Goal: Find contact information: Find contact information

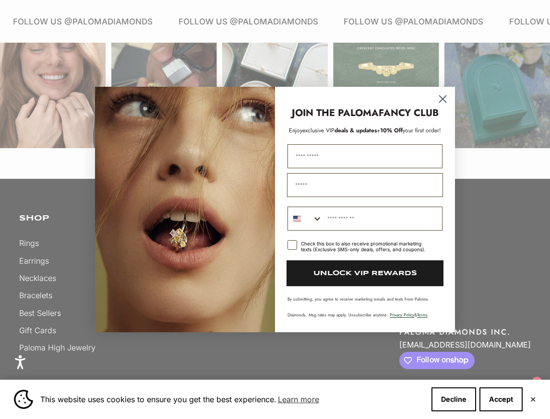
scroll to position [1389, 0]
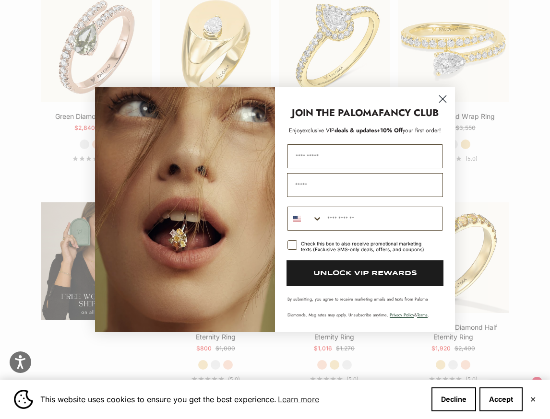
click at [441, 97] on icon "Close dialog" at bounding box center [442, 99] width 7 height 7
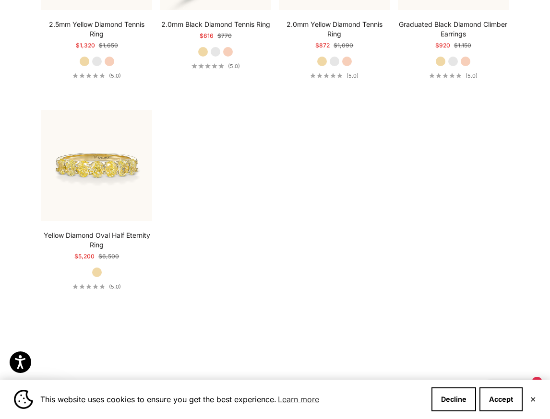
scroll to position [2540, 0]
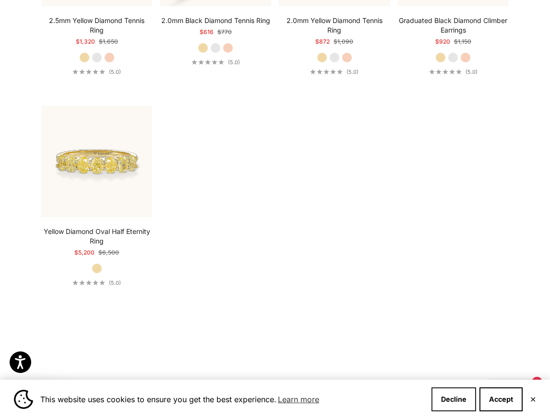
click at [457, 400] on button "Decline" at bounding box center [453, 400] width 45 height 24
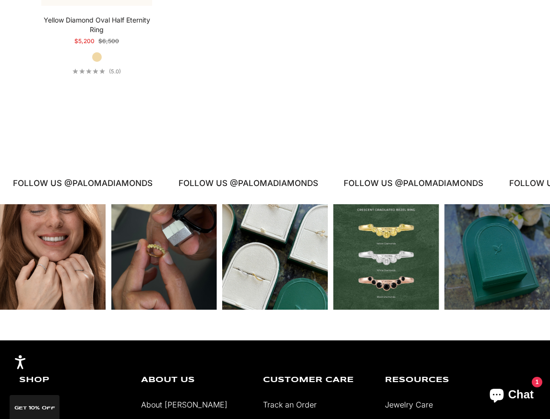
scroll to position [2827, 0]
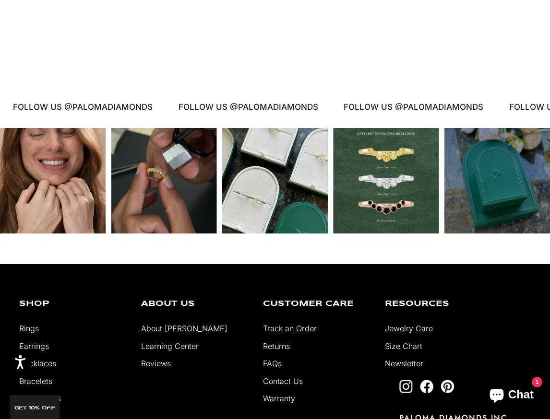
click at [282, 385] on link "Contact Us" at bounding box center [283, 382] width 40 height 10
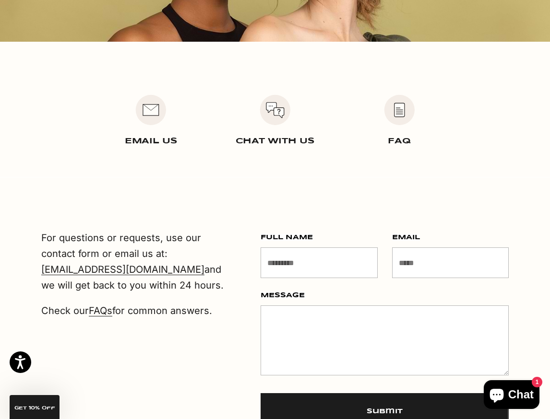
scroll to position [240, 0]
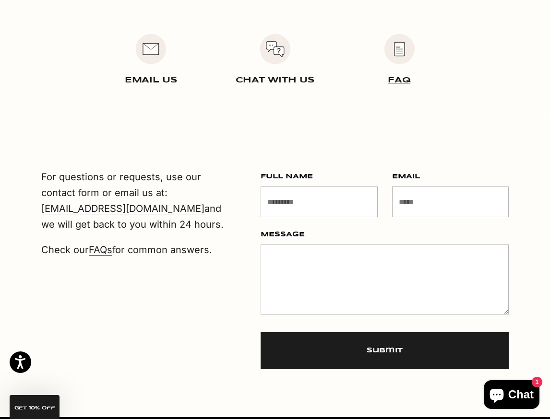
click at [402, 55] on img "Item 3 of 3" at bounding box center [399, 49] width 31 height 31
click at [404, 80] on link "FAQ" at bounding box center [399, 80] width 23 height 8
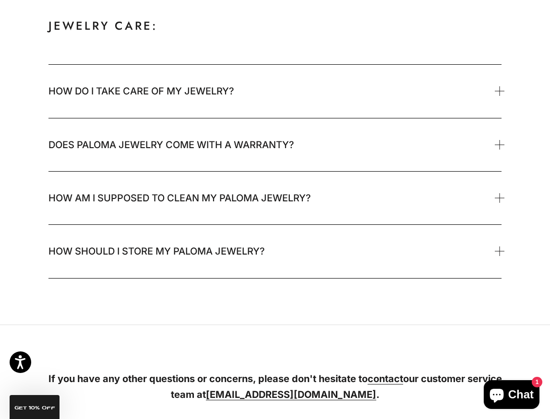
scroll to position [1631, 0]
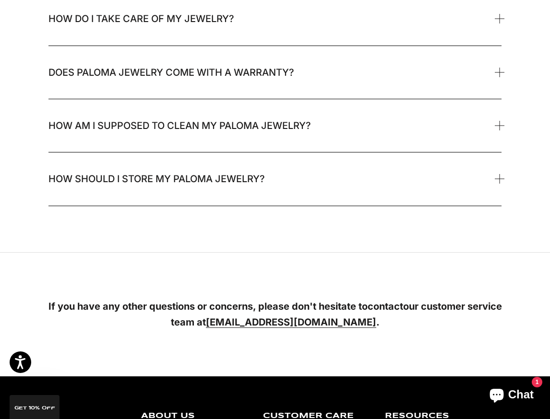
click at [388, 307] on strong "contact" at bounding box center [384, 307] width 35 height 12
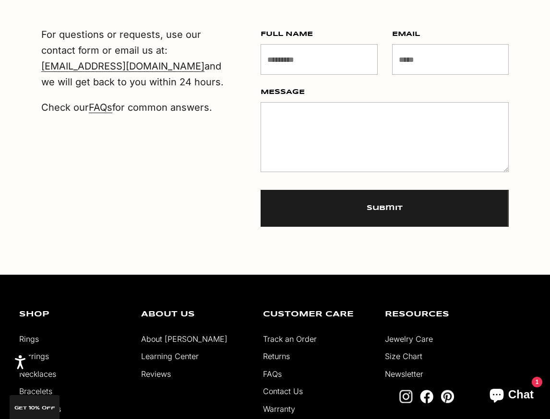
scroll to position [384, 0]
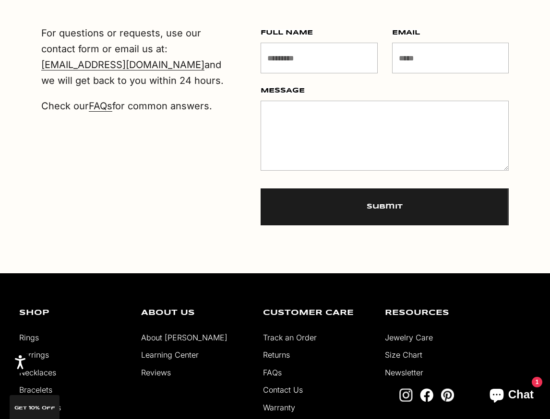
click at [186, 340] on link "About [PERSON_NAME]" at bounding box center [184, 338] width 86 height 10
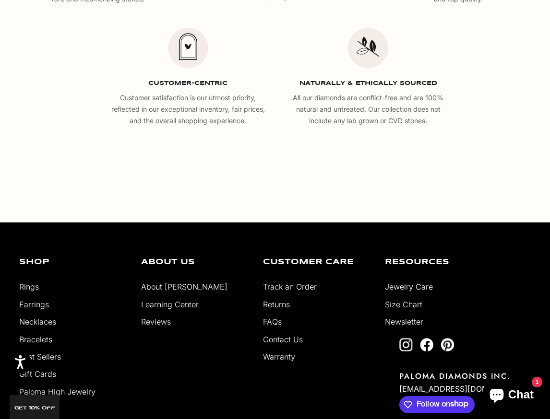
scroll to position [1583, 0]
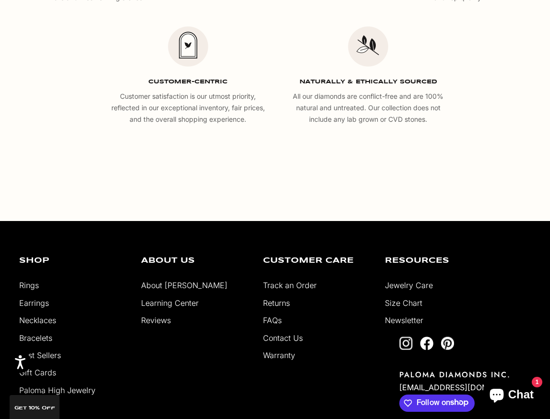
click at [177, 287] on link "About [PERSON_NAME]" at bounding box center [184, 286] width 86 height 10
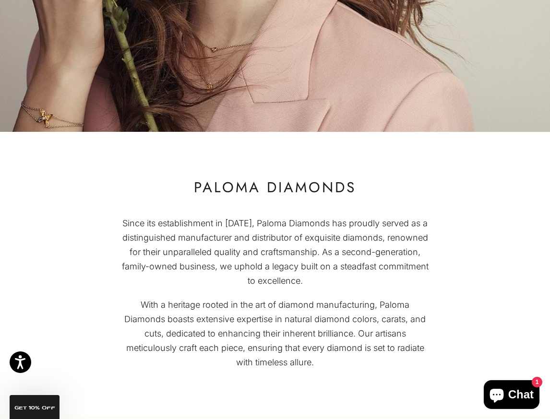
scroll to position [288, 0]
